Goal: Register for event/course

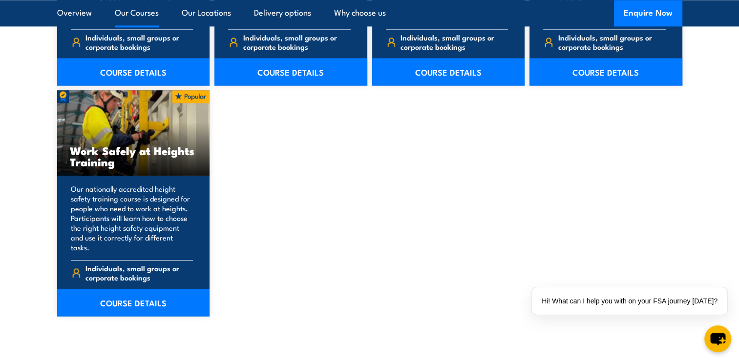
scroll to position [1269, 0]
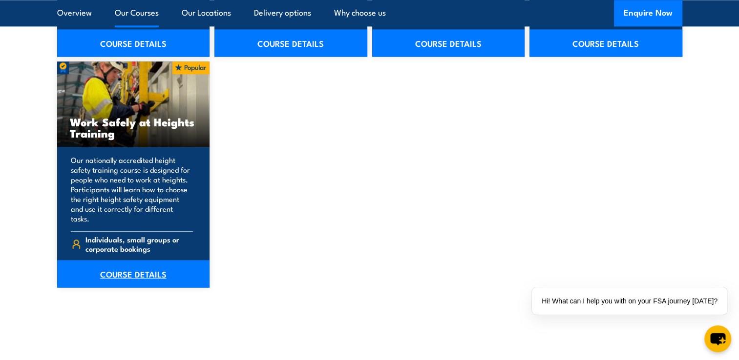
click at [142, 263] on link "COURSE DETAILS" at bounding box center [133, 273] width 153 height 27
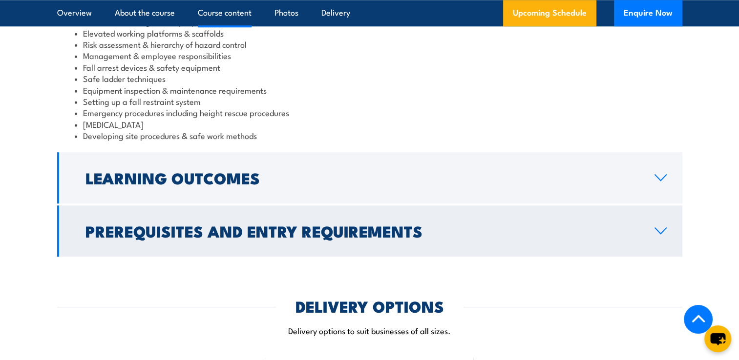
scroll to position [879, 0]
click at [477, 224] on h2 "Prerequisites and Entry Requirements" at bounding box center [361, 231] width 553 height 14
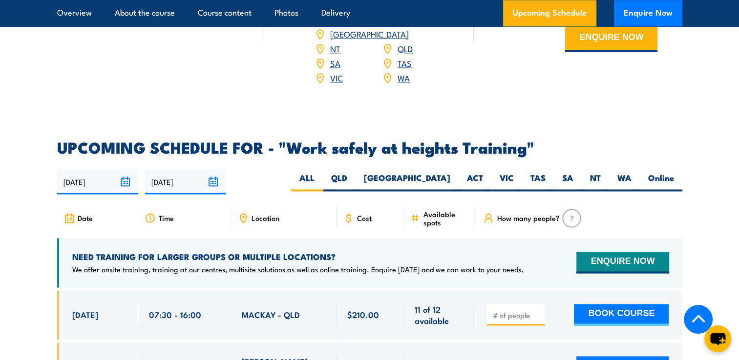
scroll to position [1314, 0]
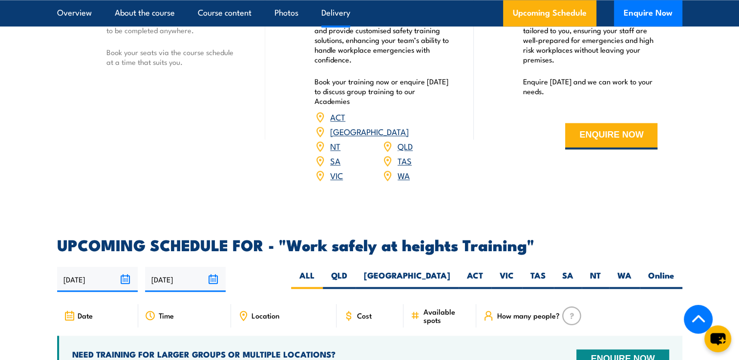
click at [334, 155] on link "SA" at bounding box center [335, 161] width 10 height 12
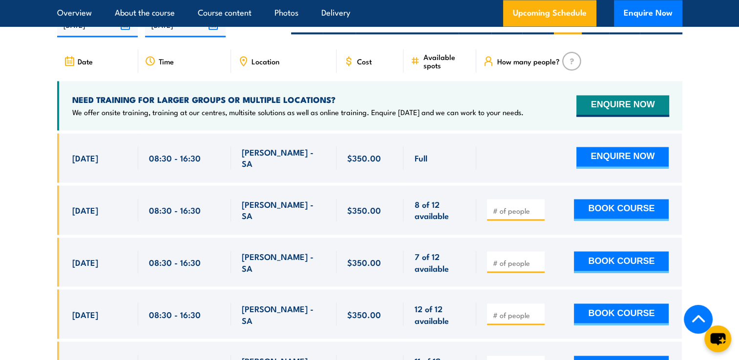
scroll to position [1602, 0]
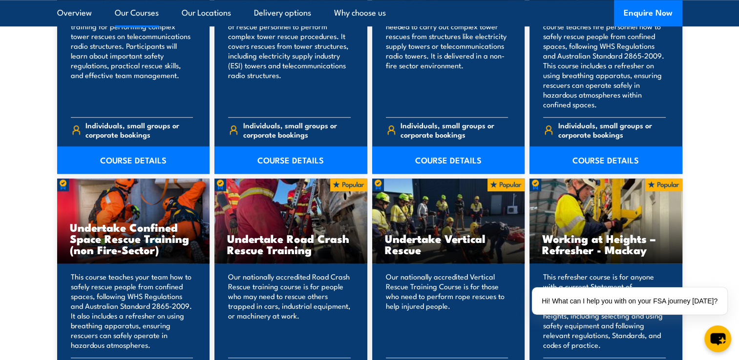
scroll to position [928, 0]
